Goal: Navigation & Orientation: Find specific page/section

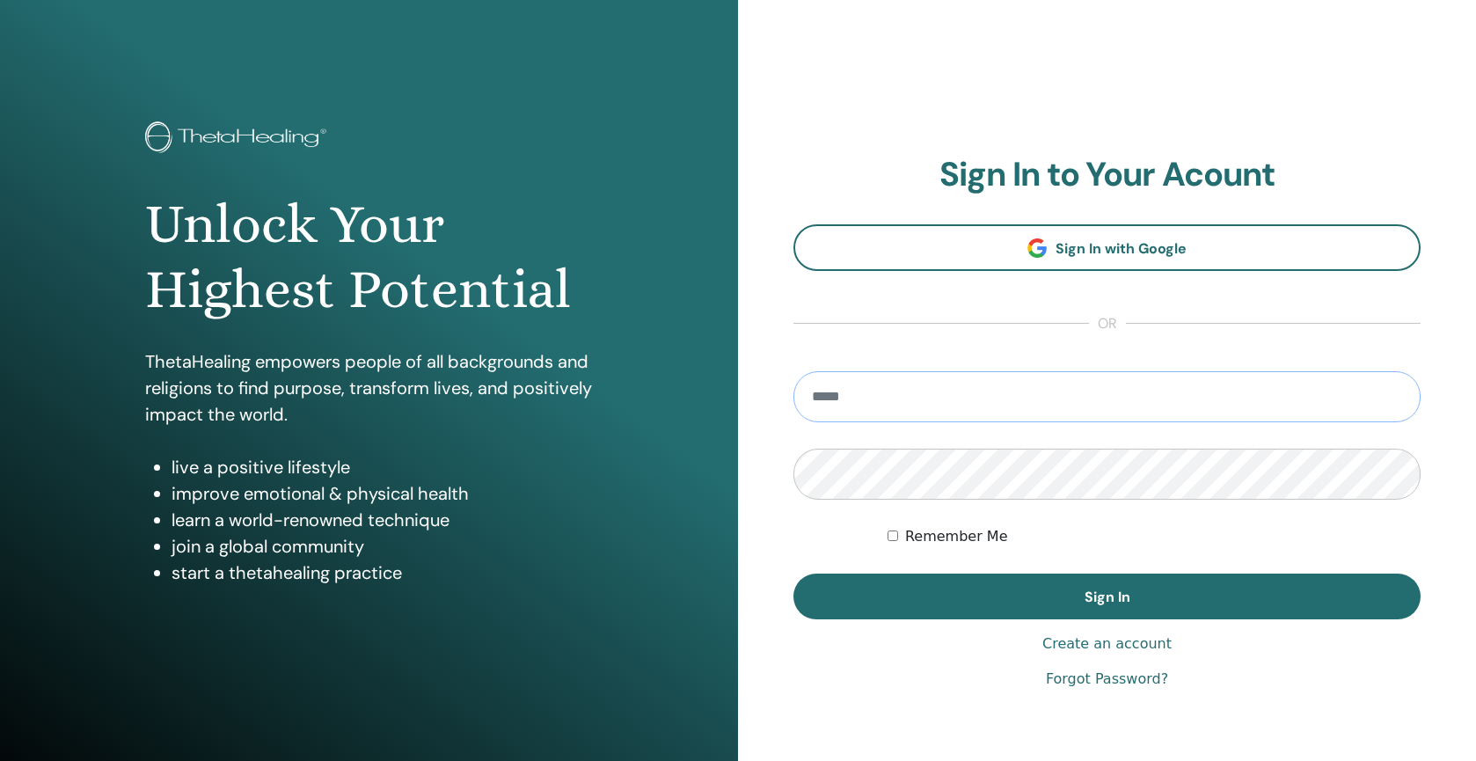
type input "**********"
click at [1107, 597] on button "Sign In" at bounding box center [1107, 597] width 627 height 46
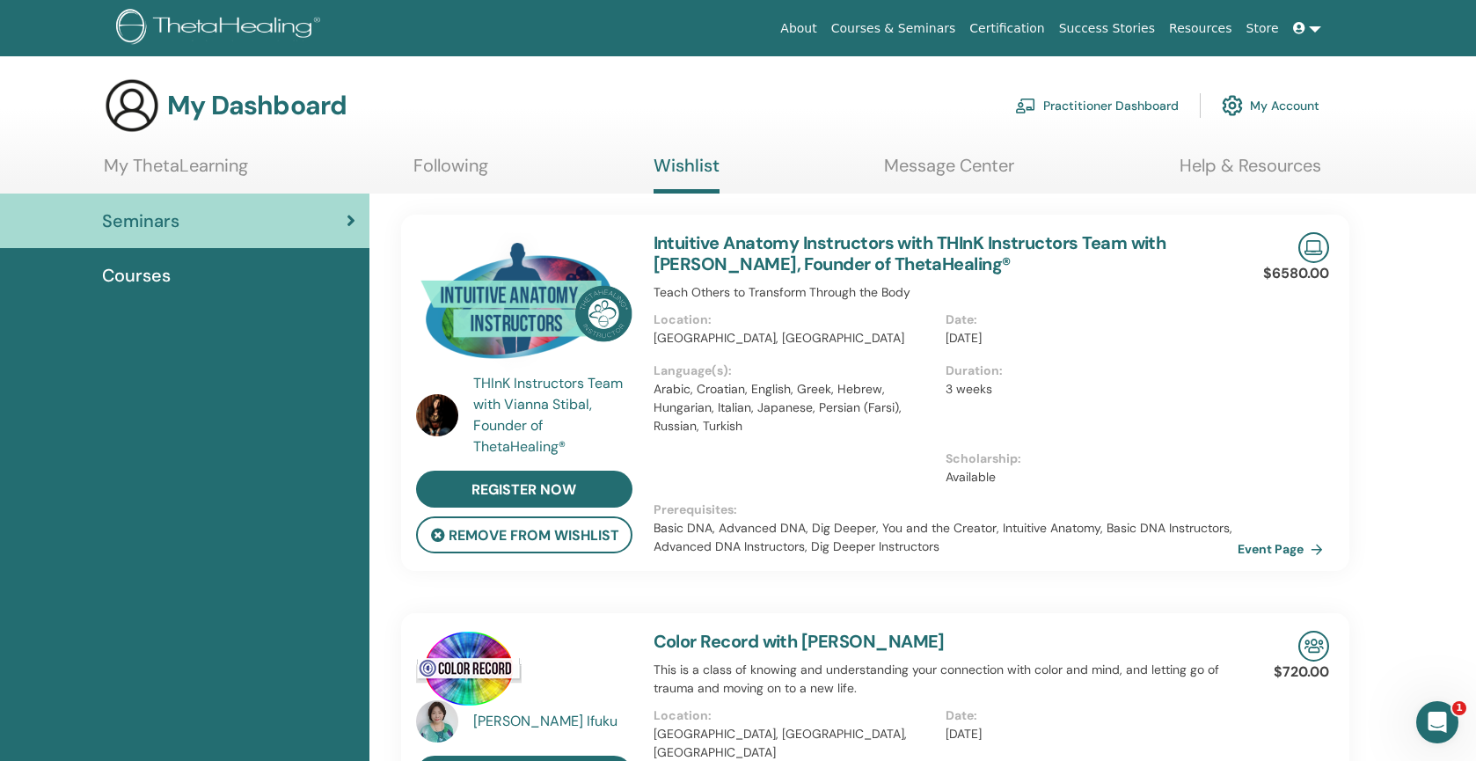
click at [253, 280] on div "Courses" at bounding box center [184, 275] width 341 height 26
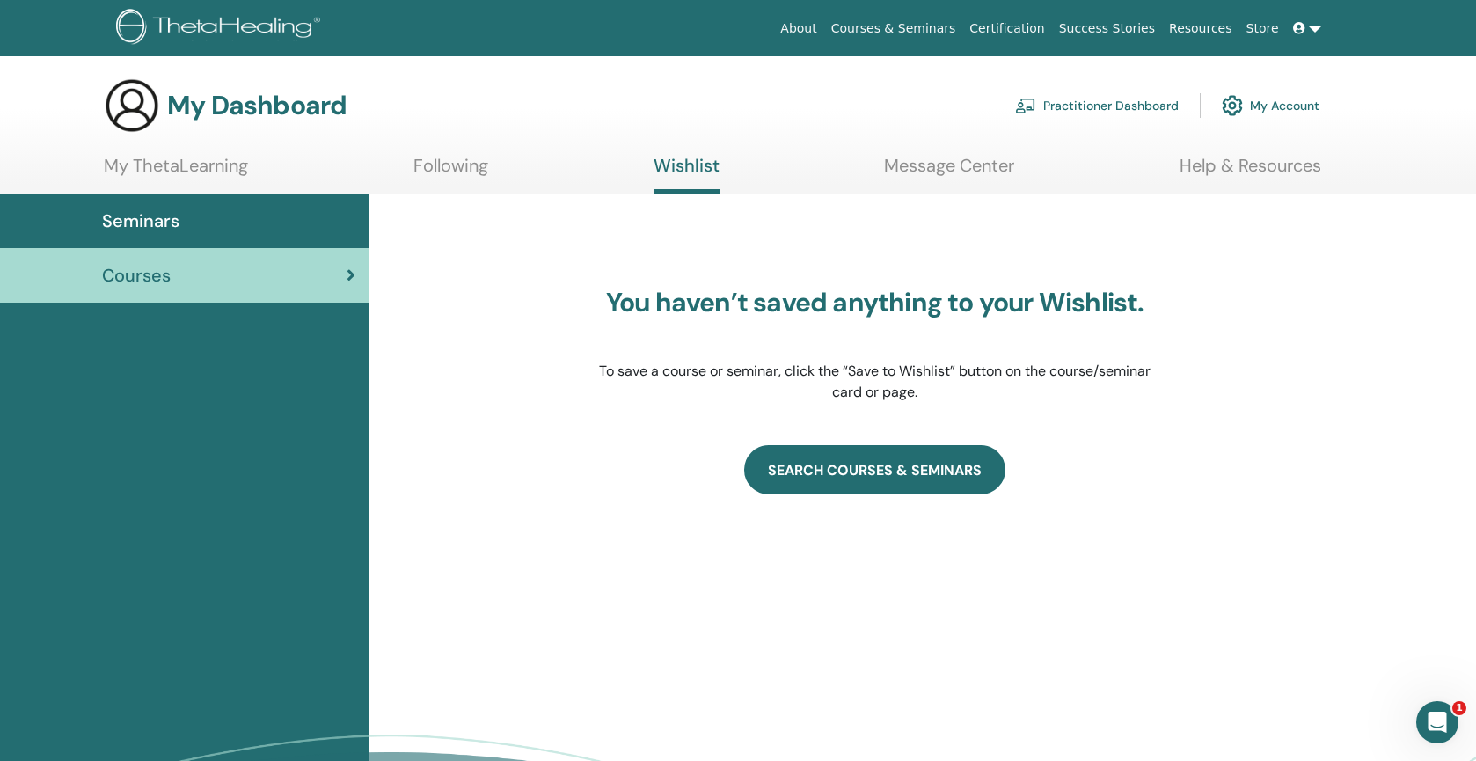
click at [888, 467] on link "SEARCH COURSES & SEMINARS" at bounding box center [874, 469] width 261 height 49
